Goal: Task Accomplishment & Management: Complete application form

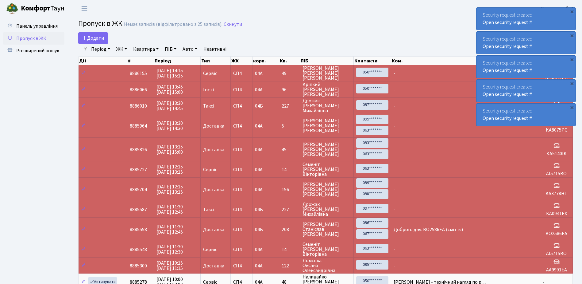
select select "25"
click at [101, 37] on span "Додати" at bounding box center [93, 38] width 22 height 7
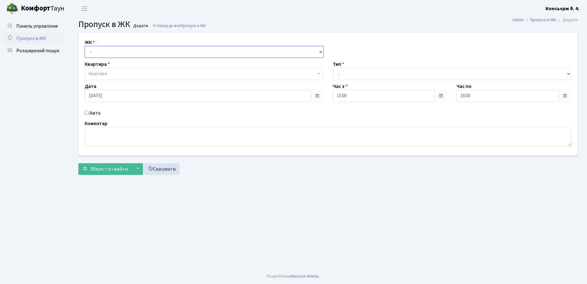
click at [105, 52] on select "- [STREET_ADDRESS]" at bounding box center [204, 52] width 239 height 12
select select "325"
click at [85, 46] on select "- СП4, Столичне шосе, 5" at bounding box center [204, 52] width 239 height 12
select select
click at [112, 70] on span "Квартира" at bounding box center [204, 74] width 239 height 12
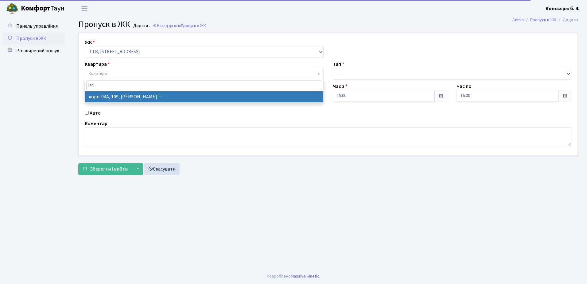
type input "109"
select select "21137"
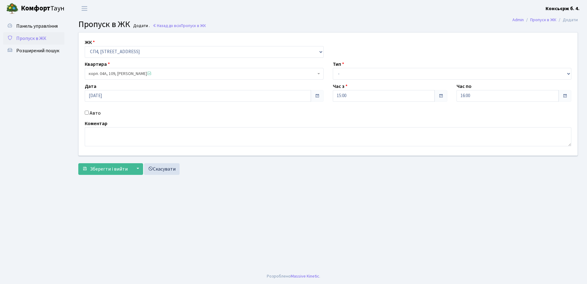
click at [88, 111] on input "Авто" at bounding box center [87, 113] width 4 height 4
checkbox input "true"
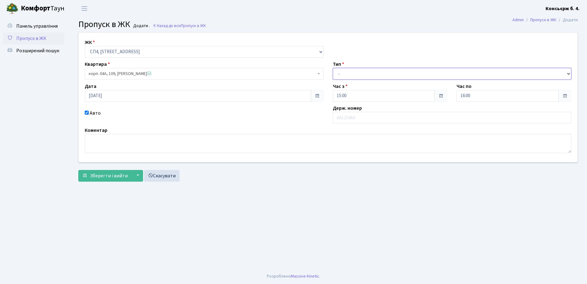
drag, startPoint x: 357, startPoint y: 72, endPoint x: 358, endPoint y: 76, distance: 4.0
click at [357, 72] on select "- Доставка Таксі Гості Сервіс" at bounding box center [452, 74] width 239 height 12
select select "18"
click at [333, 68] on select "- Доставка Таксі Гості Сервіс" at bounding box center [452, 74] width 239 height 12
click at [358, 110] on label "Держ. номер" at bounding box center [347, 107] width 29 height 7
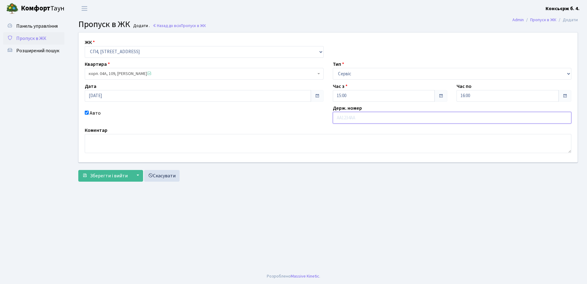
click at [356, 113] on input "text" at bounding box center [452, 118] width 239 height 12
type input "AA5539AX"
click at [119, 173] on span "Зберегти і вийти" at bounding box center [109, 175] width 38 height 7
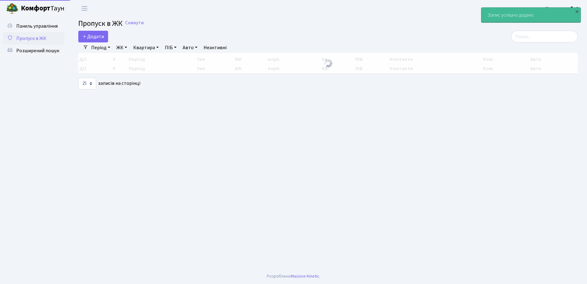
select select "25"
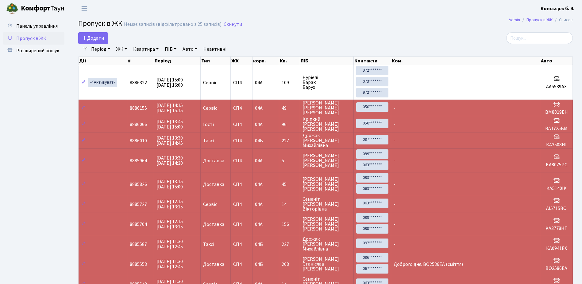
click at [42, 33] on link "Пропуск в ЖК" at bounding box center [33, 38] width 61 height 12
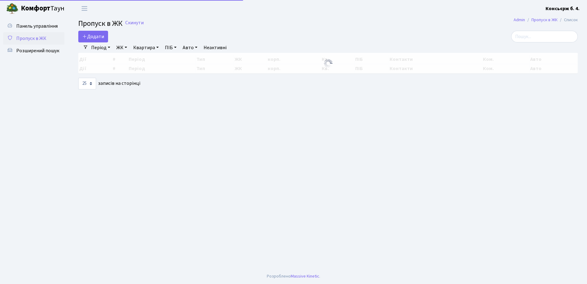
select select "25"
click at [41, 35] on span "Пропуск в ЖК" at bounding box center [31, 38] width 30 height 7
select select "25"
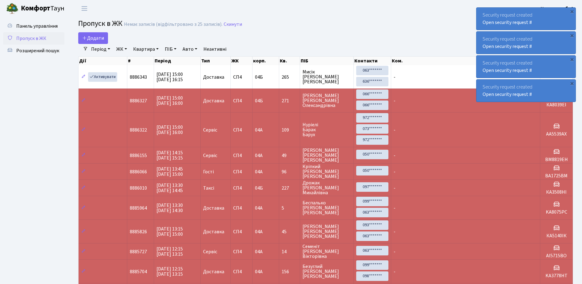
click at [36, 41] on span "Пропуск в ЖК" at bounding box center [31, 38] width 30 height 7
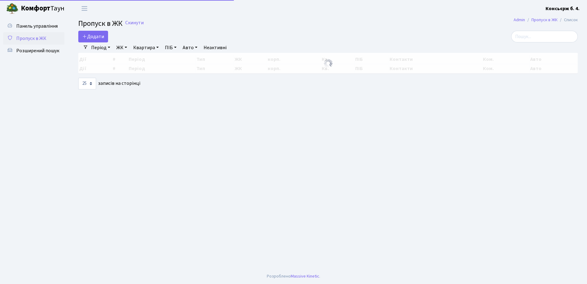
select select "25"
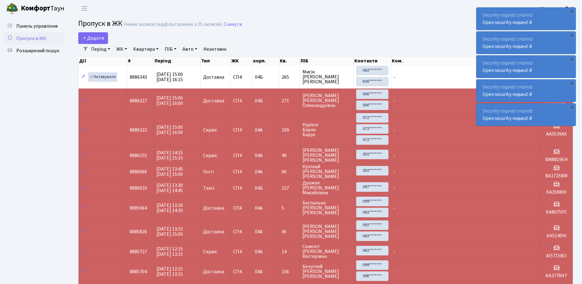
click at [49, 39] on link "Пропуск в ЖК" at bounding box center [33, 38] width 61 height 12
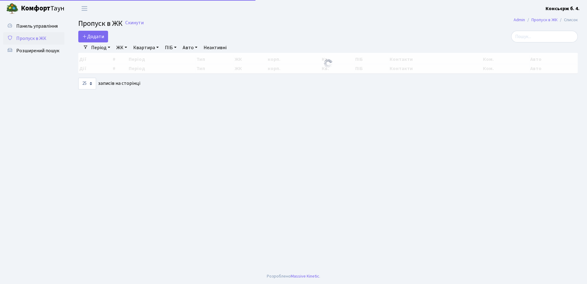
select select "25"
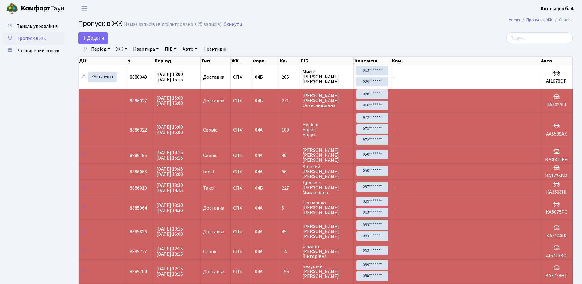
click at [31, 40] on span "Пропуск в ЖК" at bounding box center [31, 38] width 30 height 7
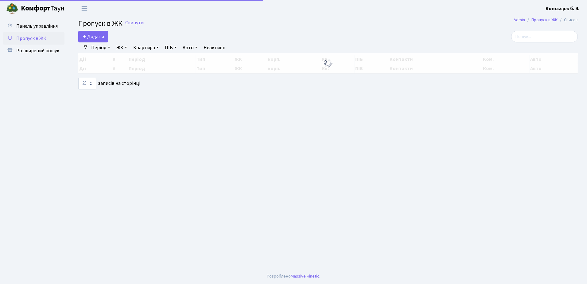
select select "25"
